Goal: Task Accomplishment & Management: Use online tool/utility

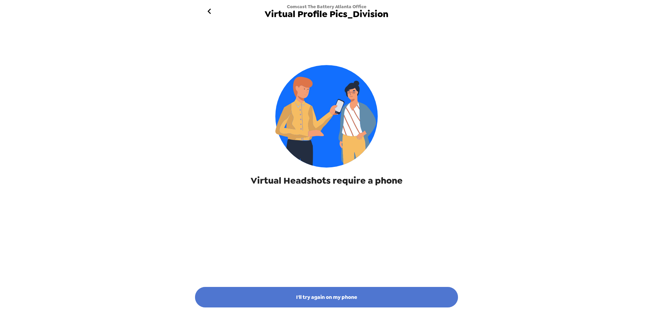
click at [338, 298] on button "I'll try again on my phone" at bounding box center [326, 297] width 263 height 21
